Goal: Information Seeking & Learning: Learn about a topic

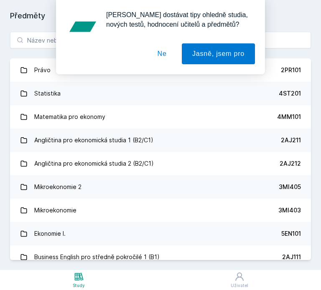
click at [75, 42] on div "[PERSON_NAME] dostávat tipy ohledně studia, nových testů, hodnocení učitelů a p…" at bounding box center [160, 37] width 189 height 54
click at [162, 53] on button "Ne" at bounding box center [162, 53] width 30 height 21
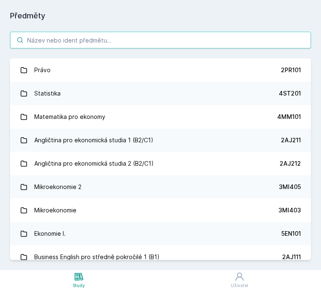
click at [165, 35] on input "search" at bounding box center [160, 40] width 301 height 17
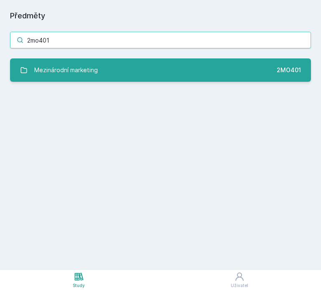
type input "2mo401"
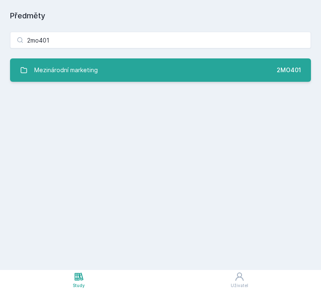
click at [138, 63] on link "Mezinárodní marketing 2MO401" at bounding box center [160, 69] width 301 height 23
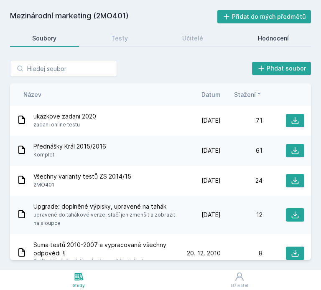
click at [264, 42] on div "Hodnocení" at bounding box center [273, 38] width 31 height 8
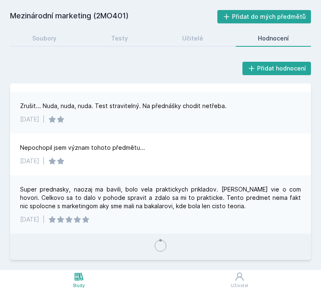
scroll to position [1193, 0]
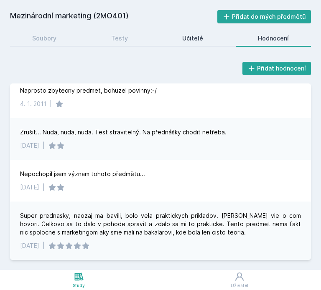
click at [187, 39] on div "Učitelé" at bounding box center [192, 38] width 21 height 8
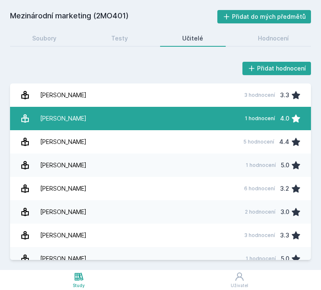
click at [134, 117] on link "[PERSON_NAME] 1 hodnocení 4.0" at bounding box center [160, 118] width 301 height 23
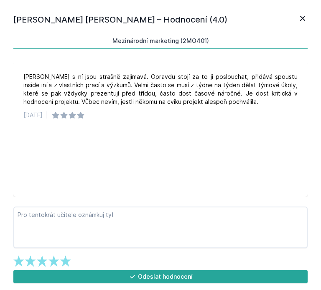
click at [300, 25] on link at bounding box center [302, 19] width 10 height 13
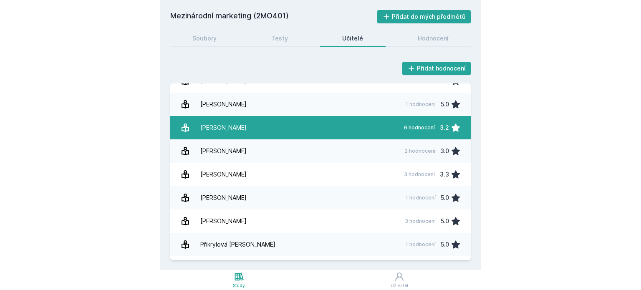
scroll to position [67, 0]
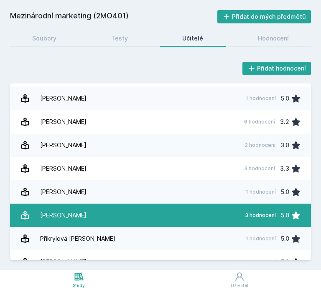
click at [116, 208] on link "[PERSON_NAME] 3 hodnocení 5.0" at bounding box center [160, 215] width 301 height 23
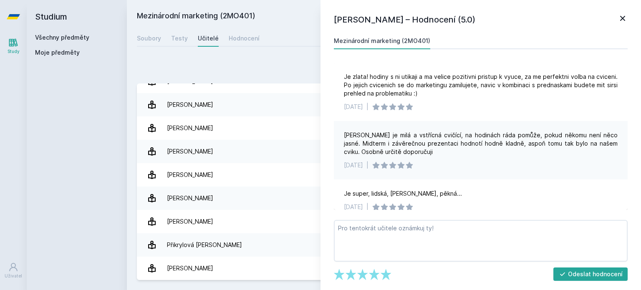
scroll to position [60, 0]
click at [159, 39] on div "Soubory" at bounding box center [149, 38] width 24 height 8
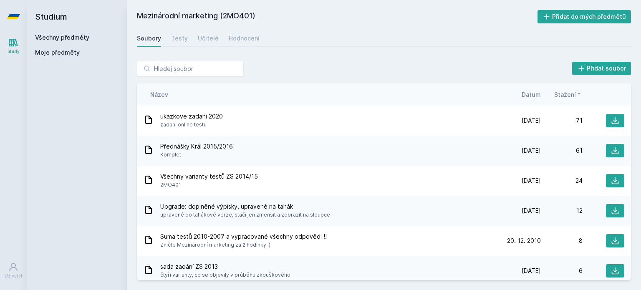
click at [48, 36] on link "Všechny předměty" at bounding box center [62, 37] width 54 height 7
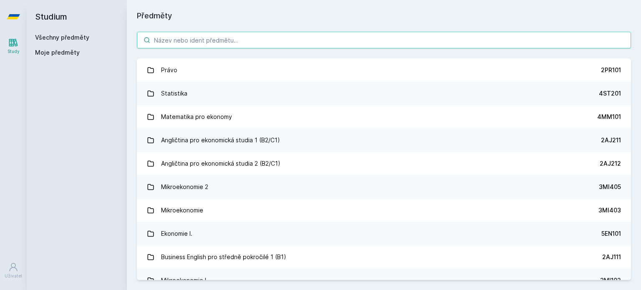
click at [217, 44] on input "search" at bounding box center [384, 40] width 494 height 17
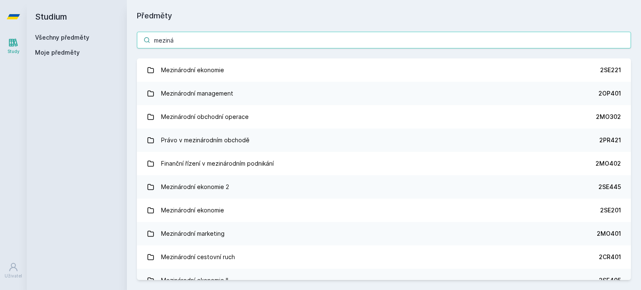
drag, startPoint x: 199, startPoint y: 40, endPoint x: 109, endPoint y: 48, distance: 89.8
click at [109, 48] on div "Studium Všechny předměty Moje předměty Předměty meziná Mezinárodní ekonomie 2SE…" at bounding box center [334, 145] width 615 height 290
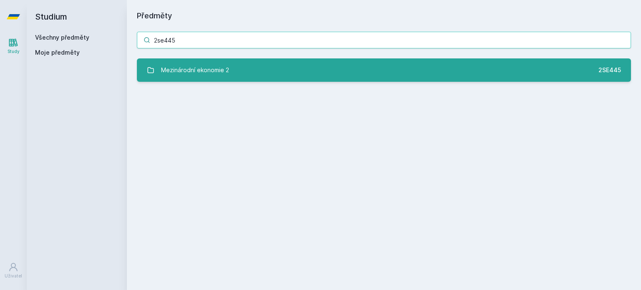
type input "2se445"
click at [193, 73] on div "Mezinárodní ekonomie 2" at bounding box center [195, 70] width 68 height 17
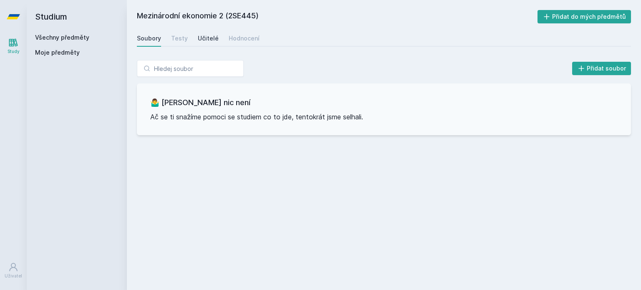
click at [203, 41] on div "Učitelé" at bounding box center [208, 38] width 21 height 8
click at [234, 38] on div "Hodnocení" at bounding box center [244, 38] width 31 height 8
